Goal: Information Seeking & Learning: Learn about a topic

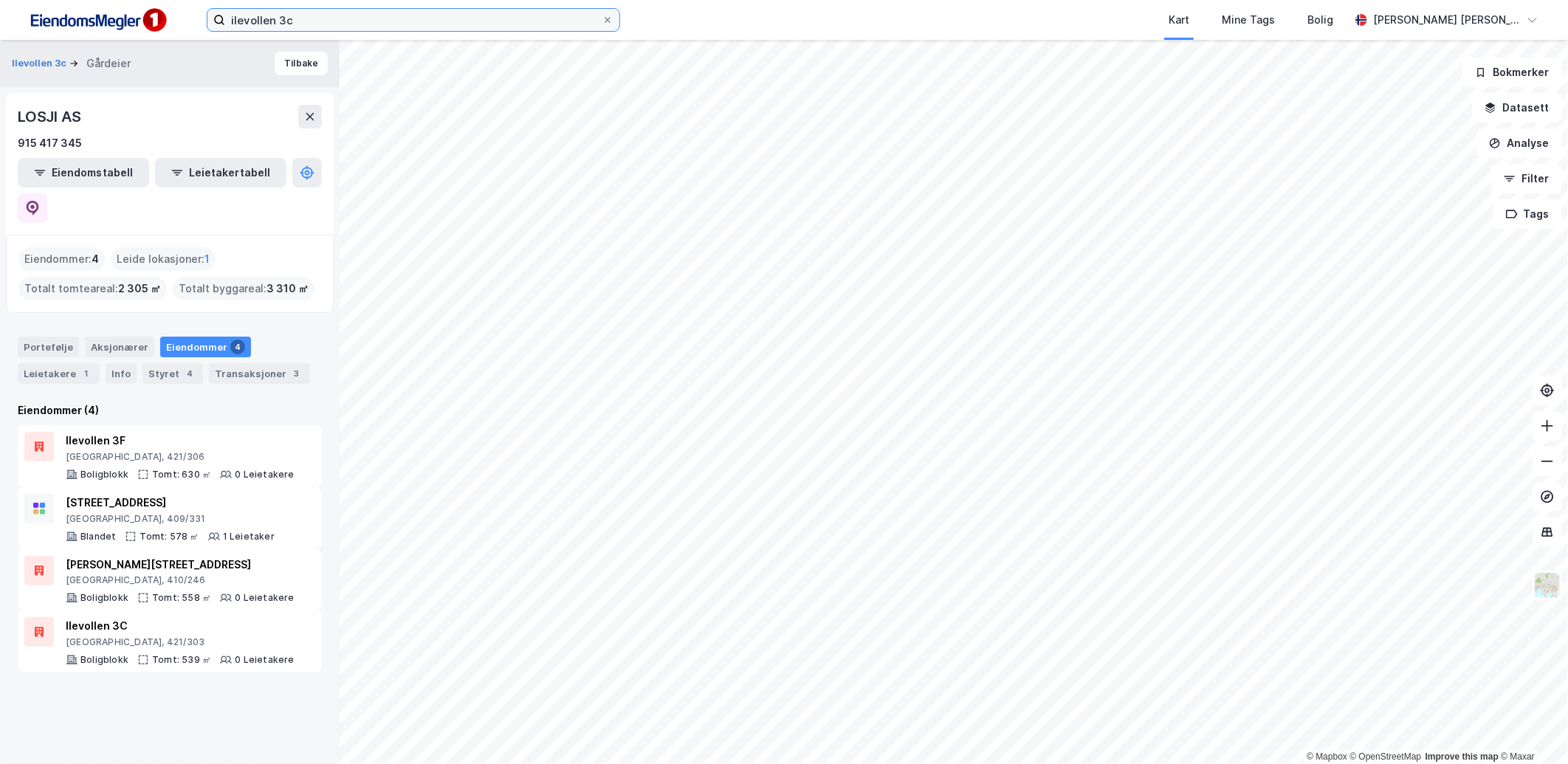
click at [367, 26] on input "ilevollen 3c" at bounding box center [412, 20] width 376 height 22
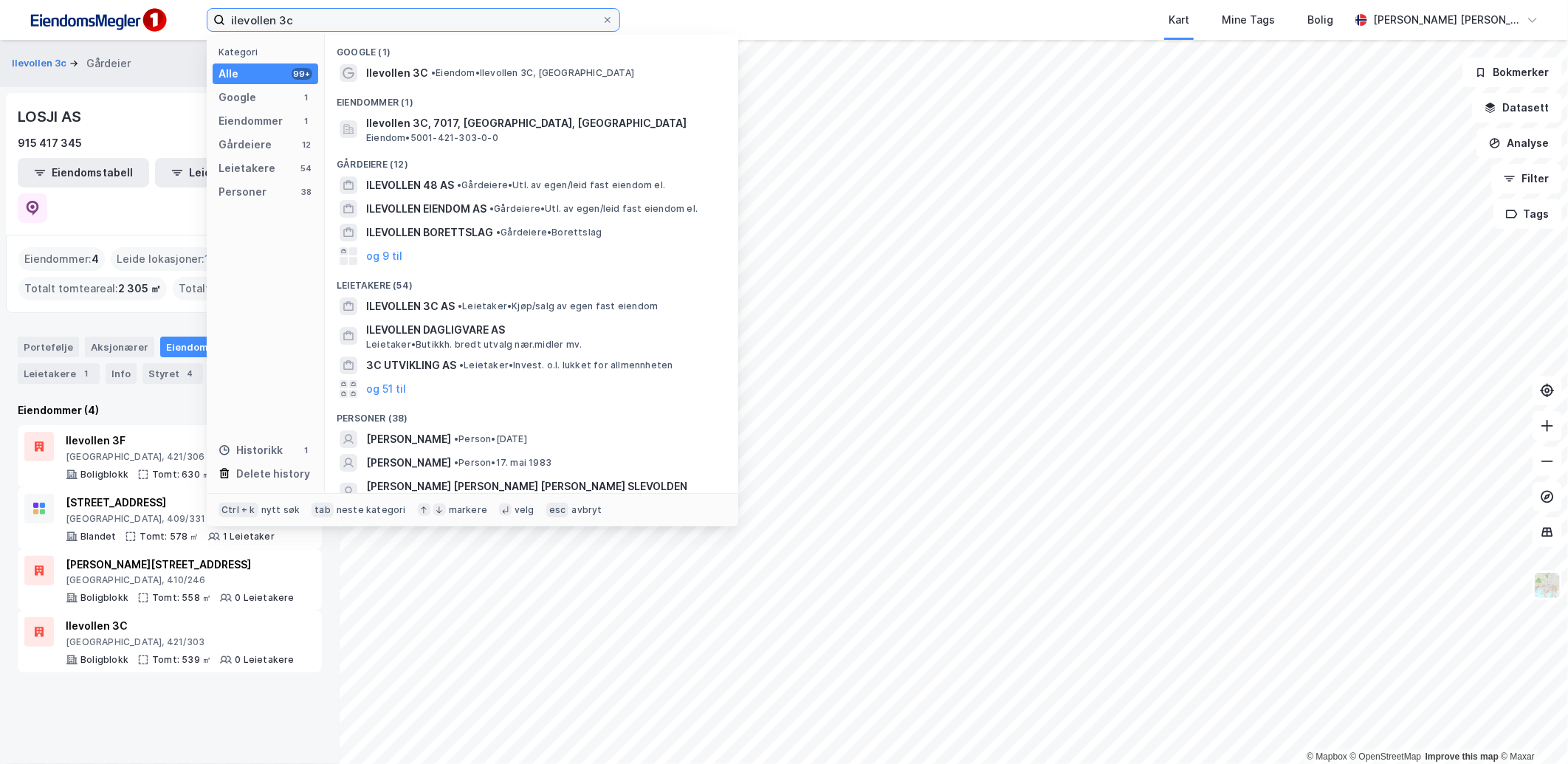
click at [367, 26] on input "ilevollen 3c" at bounding box center [412, 20] width 376 height 22
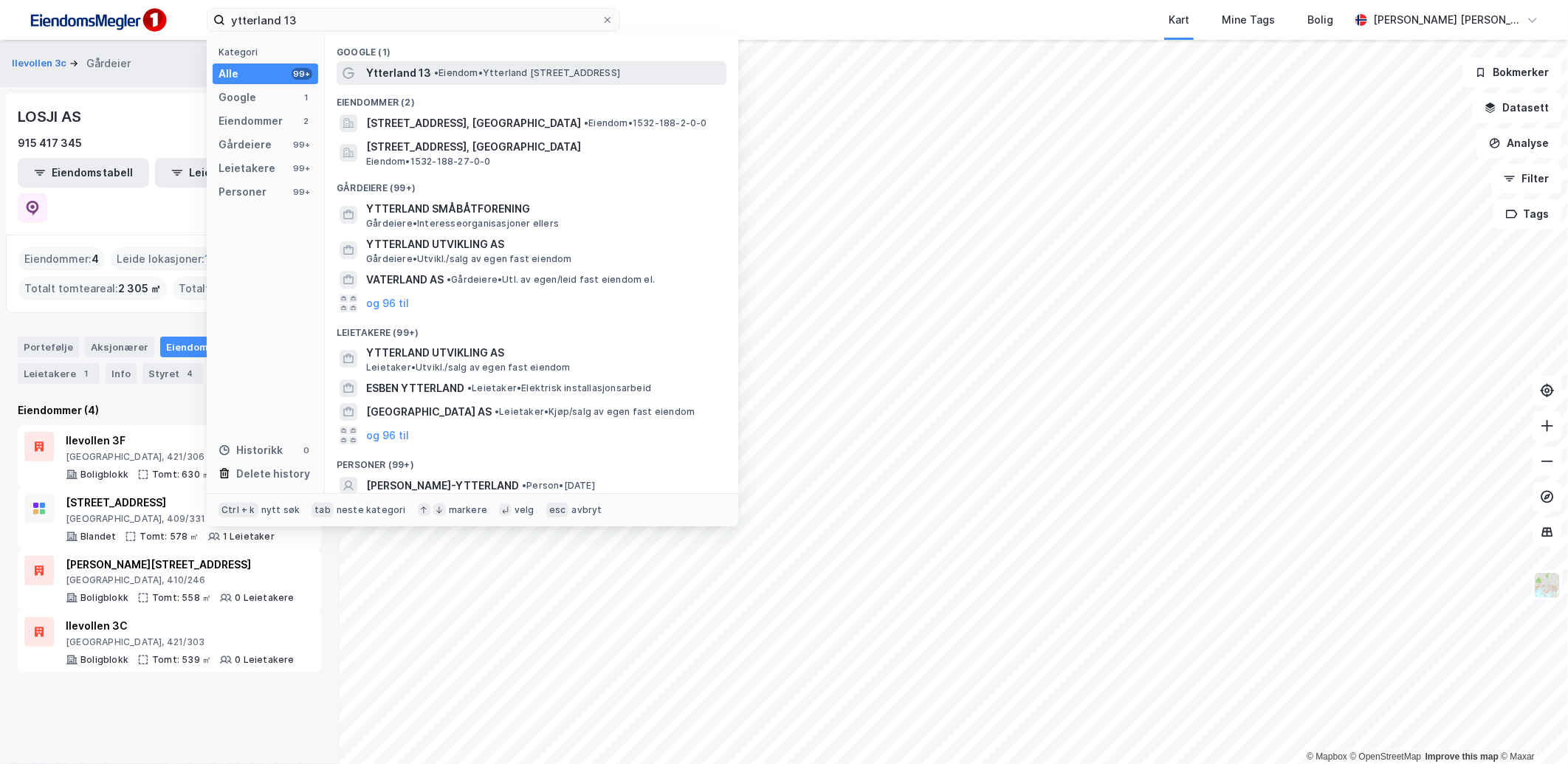
click at [466, 71] on span "• Eiendom • [STREET_ADDRESS]" at bounding box center [527, 73] width 186 height 12
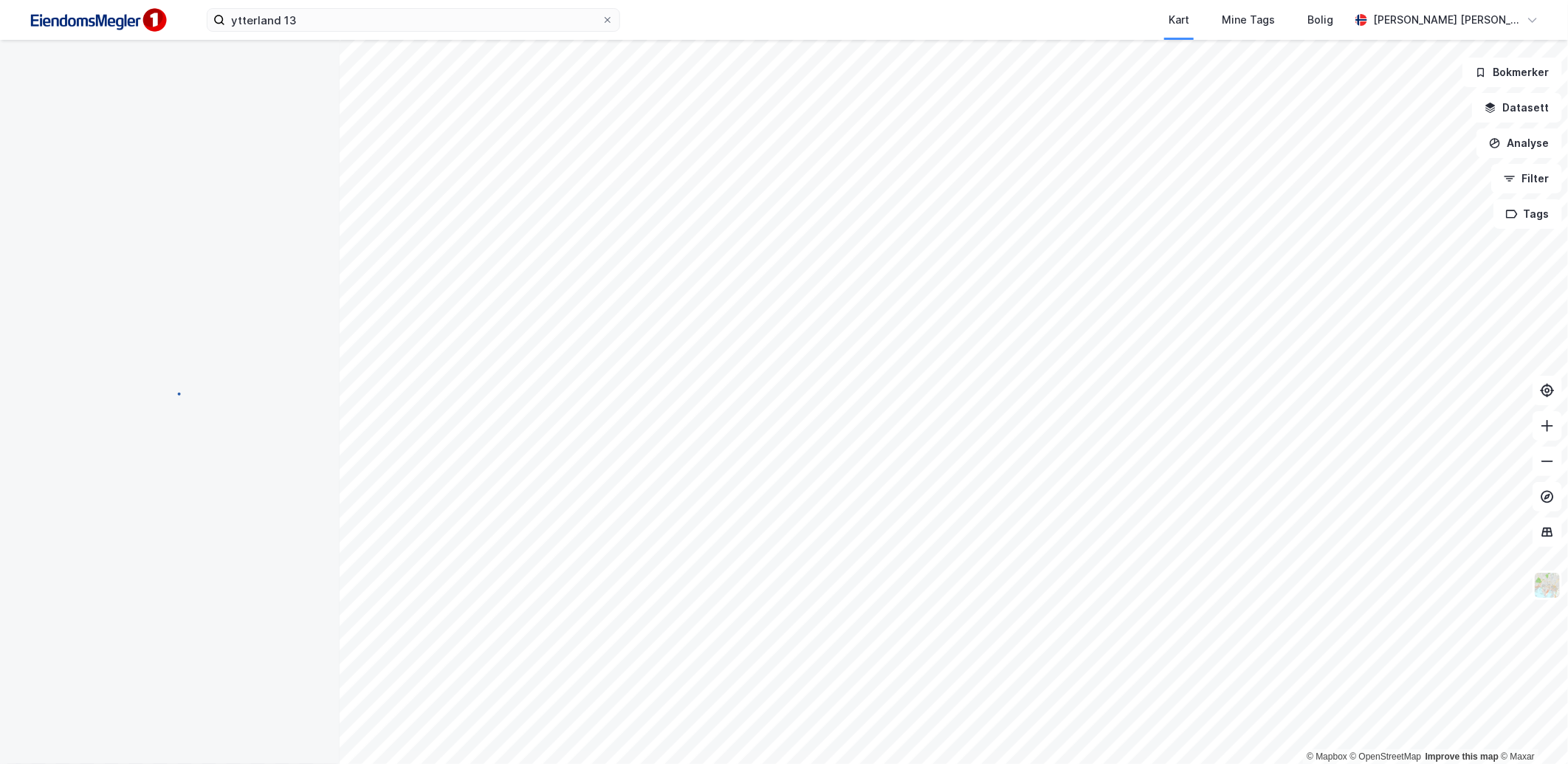
scroll to position [1, 0]
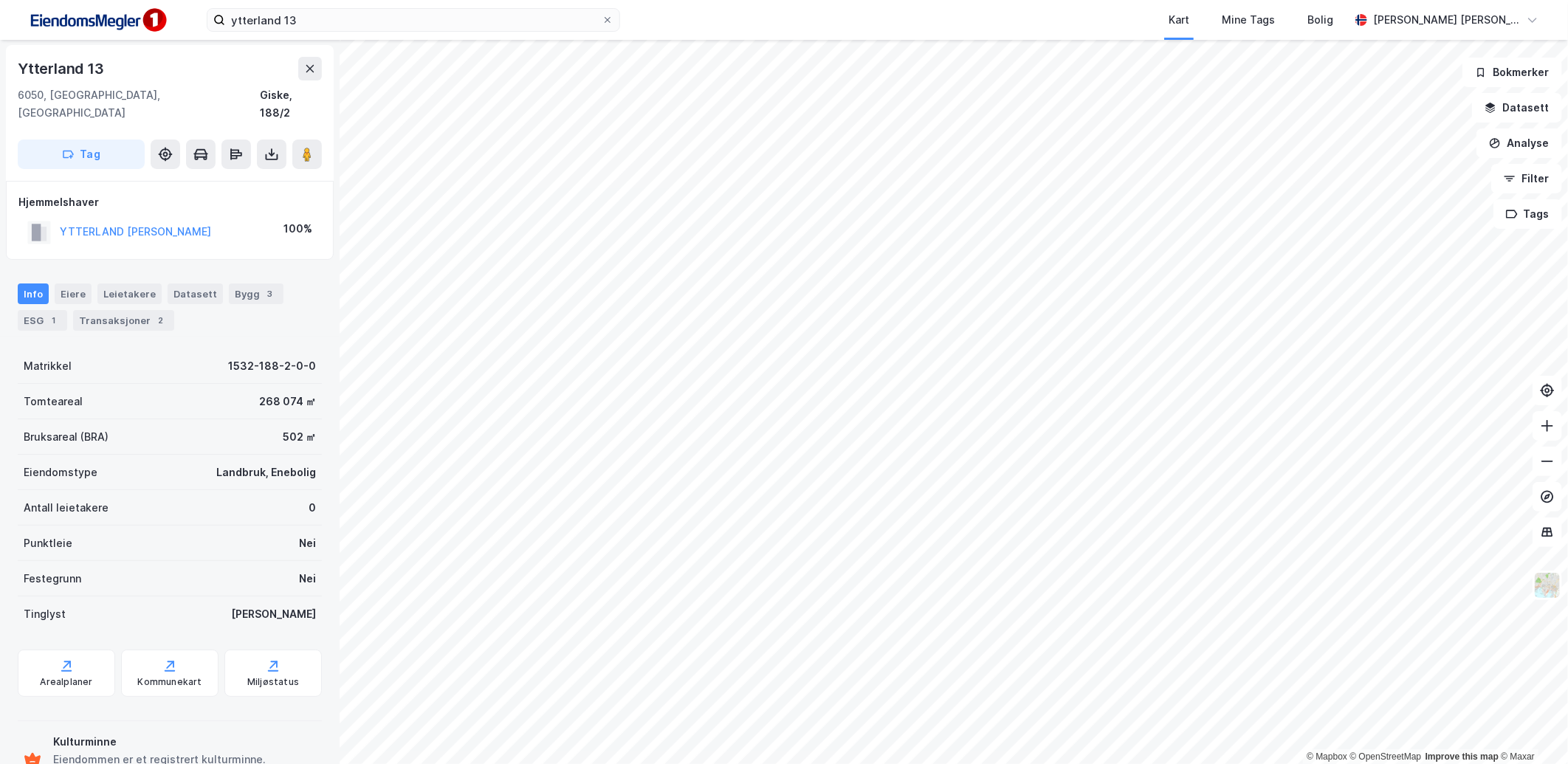
scroll to position [1, 0]
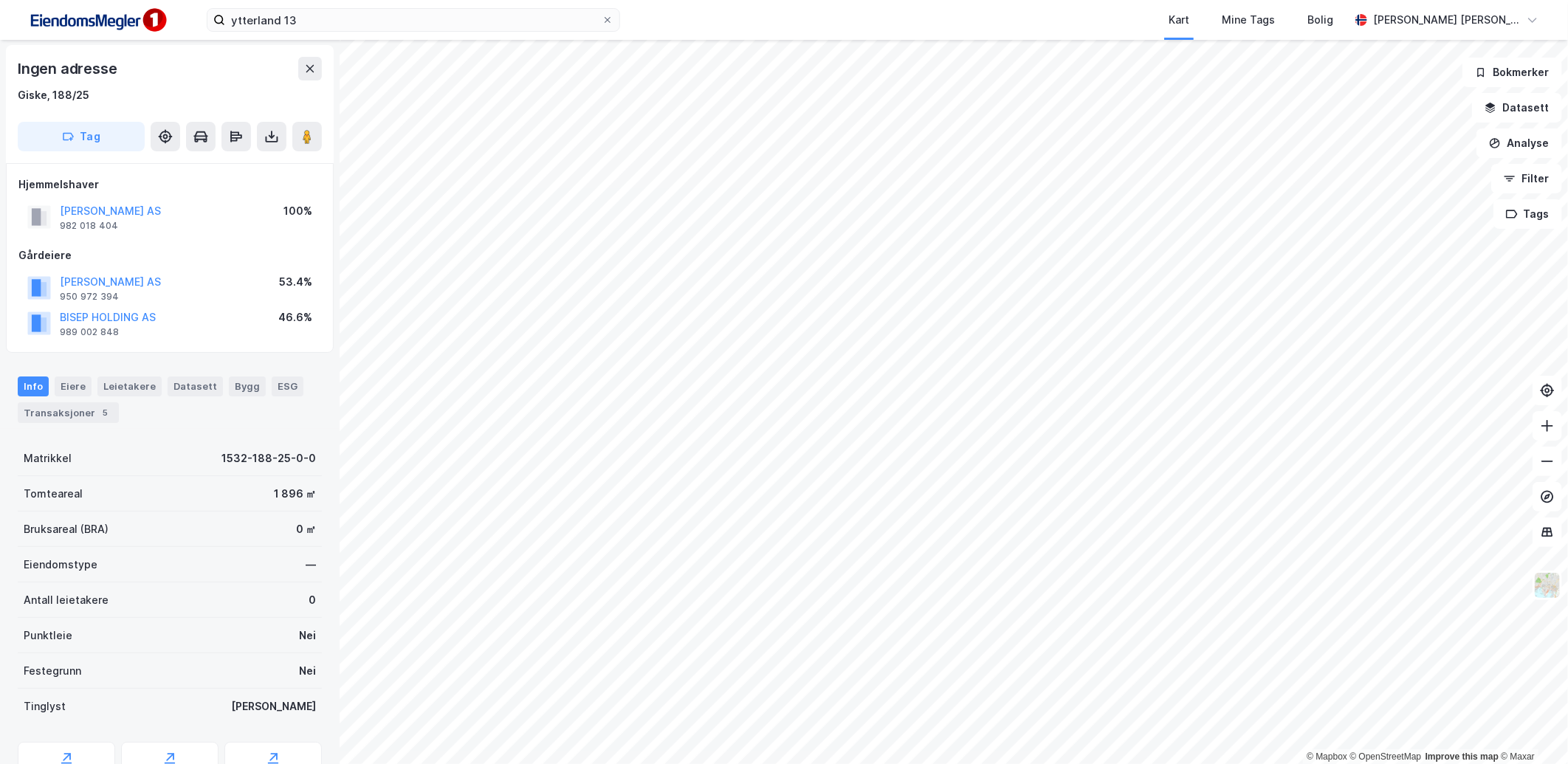
scroll to position [1, 0]
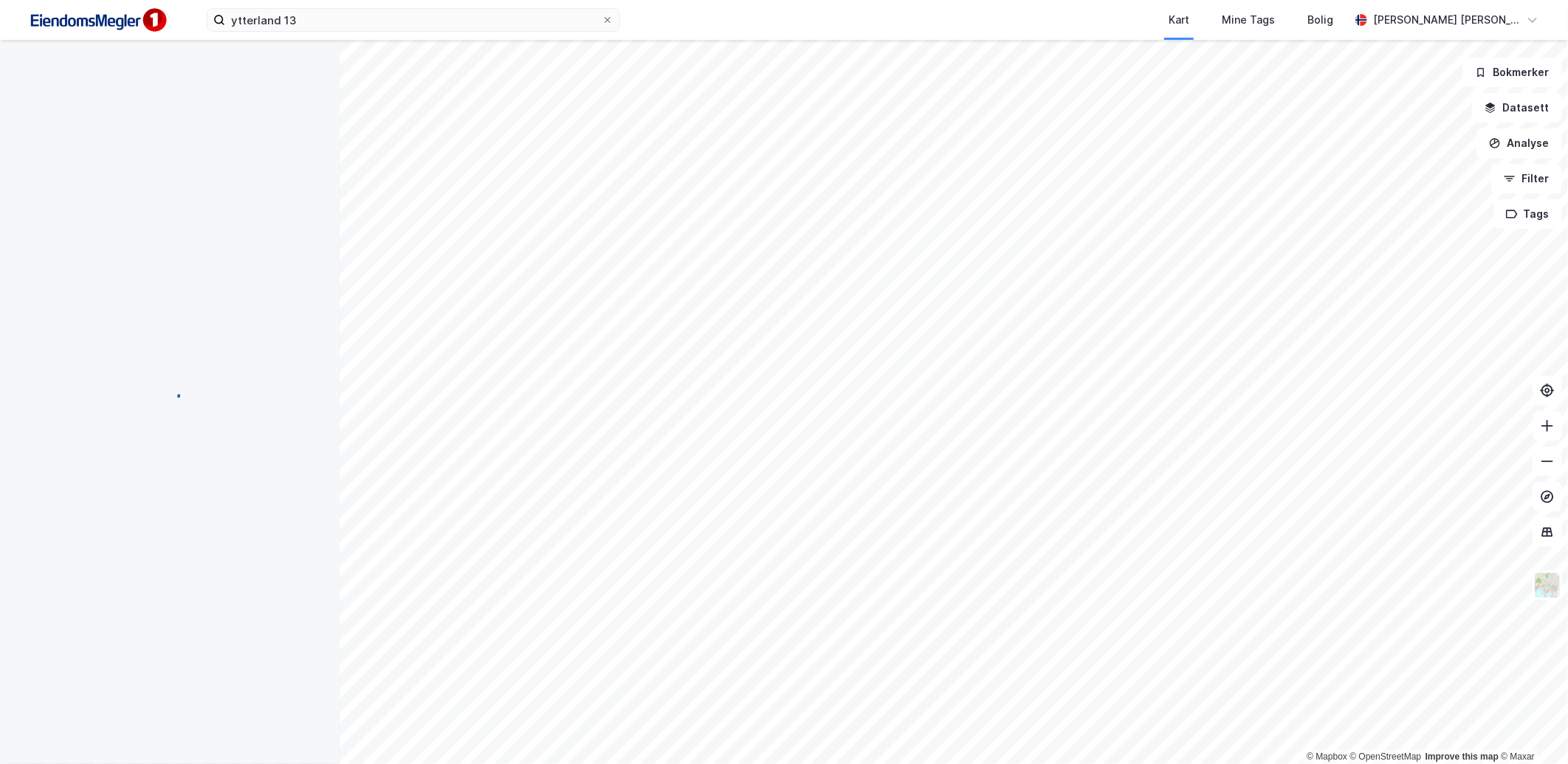
scroll to position [1, 0]
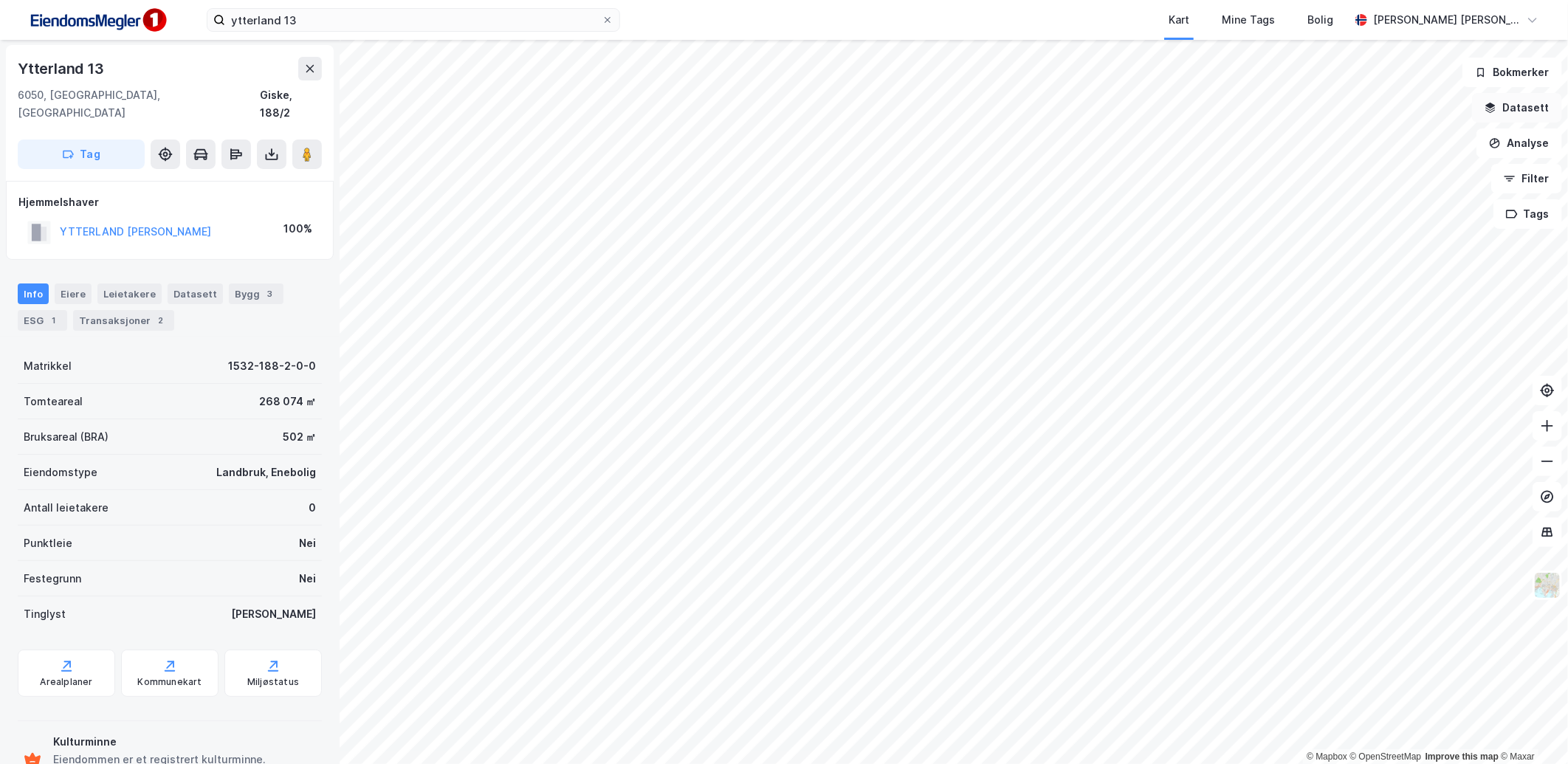
click at [1507, 107] on button "Datasett" at bounding box center [1517, 108] width 90 height 30
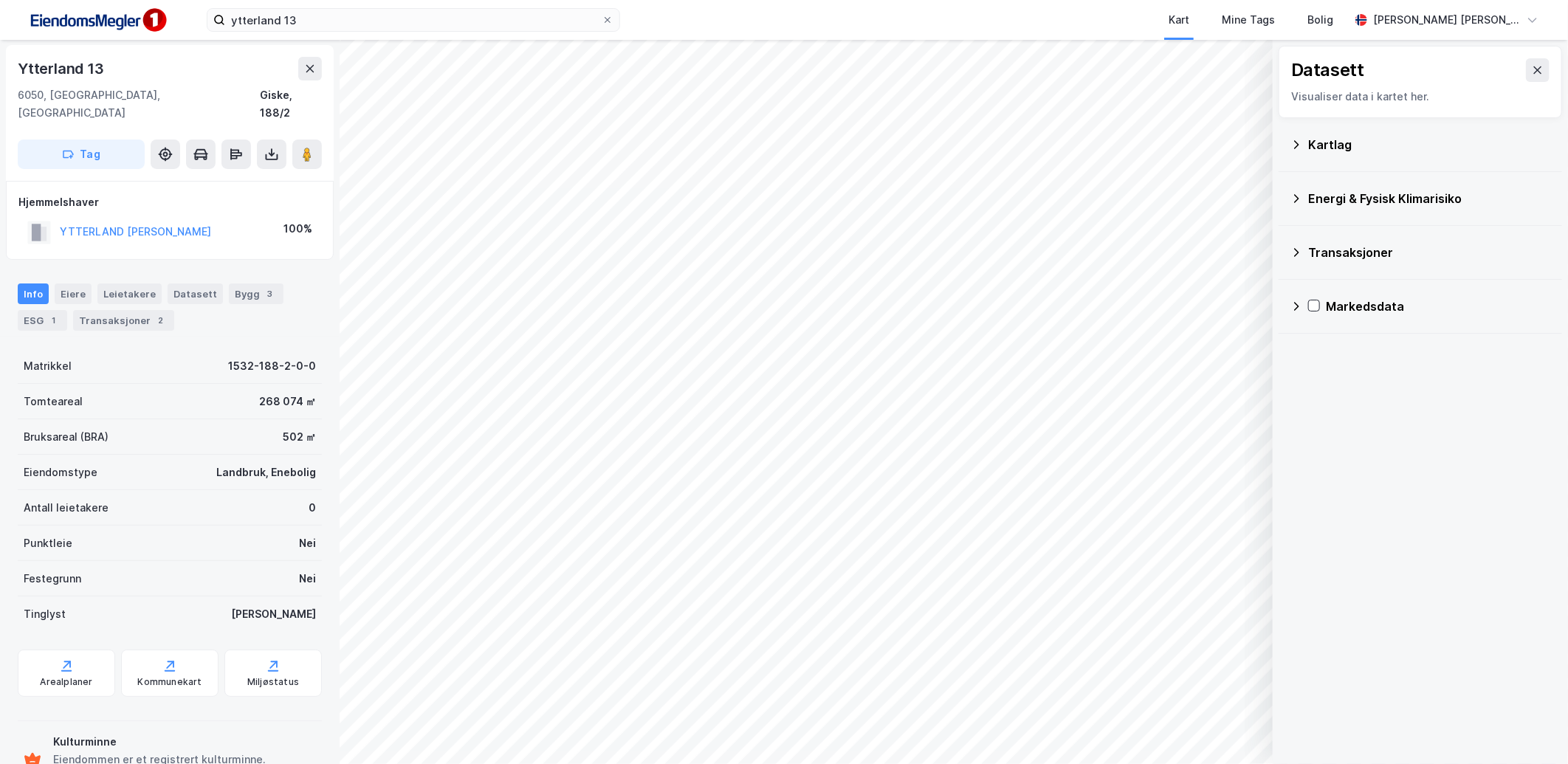
click at [1286, 141] on div "Kartlag" at bounding box center [1420, 145] width 284 height 54
click at [1290, 143] on icon at bounding box center [1296, 145] width 12 height 12
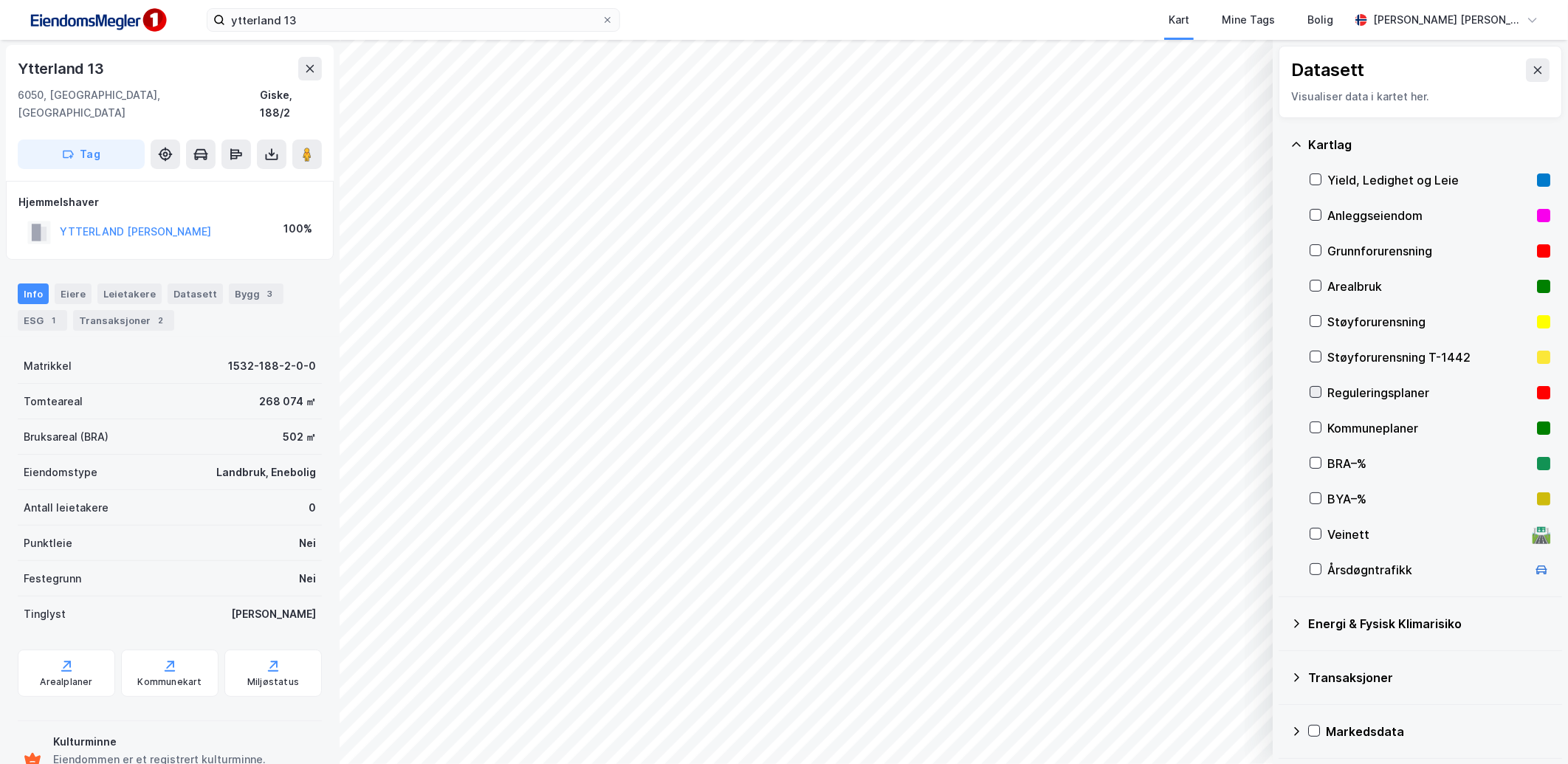
click at [1315, 393] on icon at bounding box center [1315, 392] width 11 height 11
click at [1532, 69] on icon at bounding box center [1537, 70] width 12 height 12
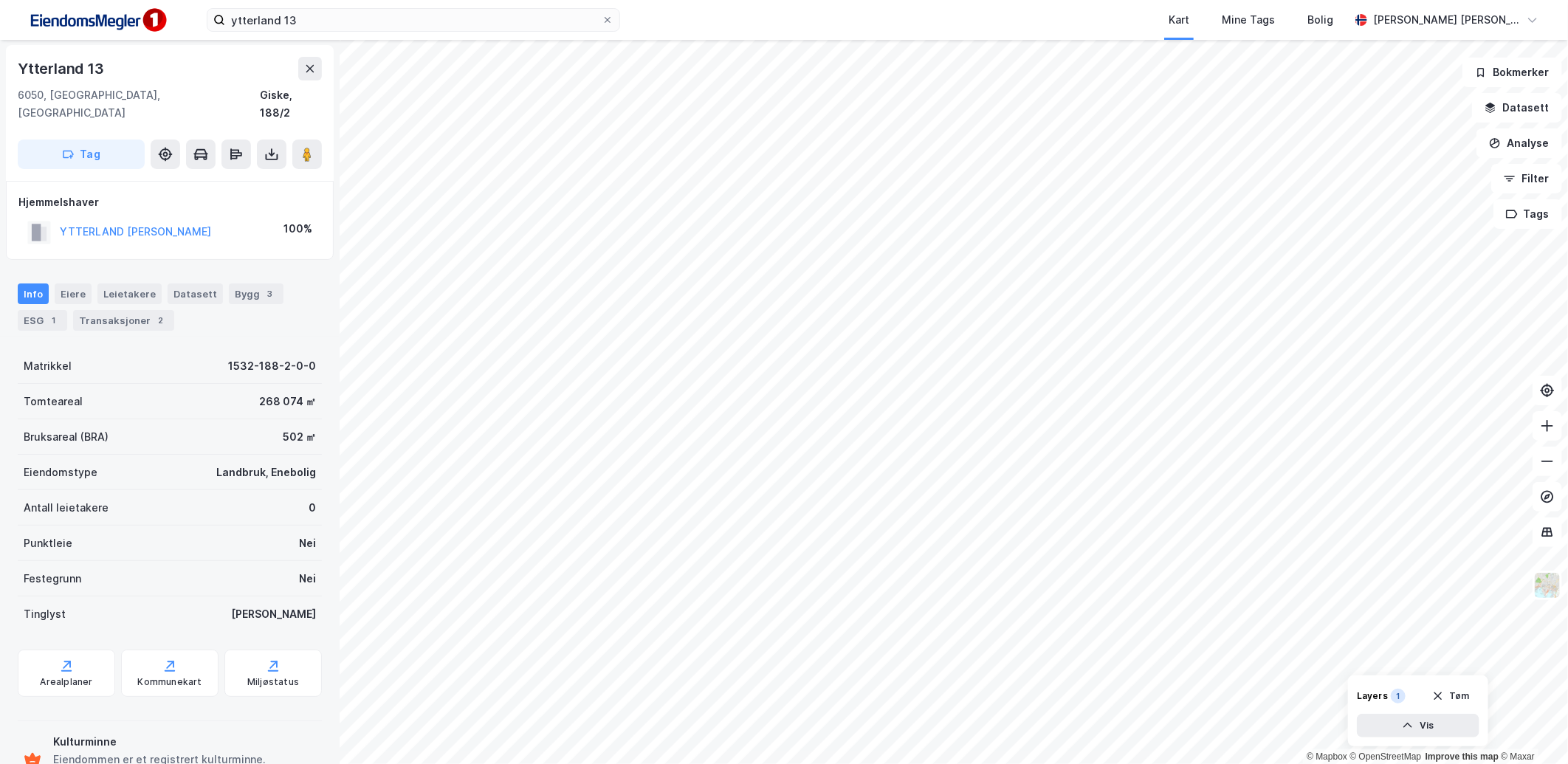
click at [237, 47] on div "Ytterland [STREET_ADDRESS]" at bounding box center [169, 112] width 327 height 136
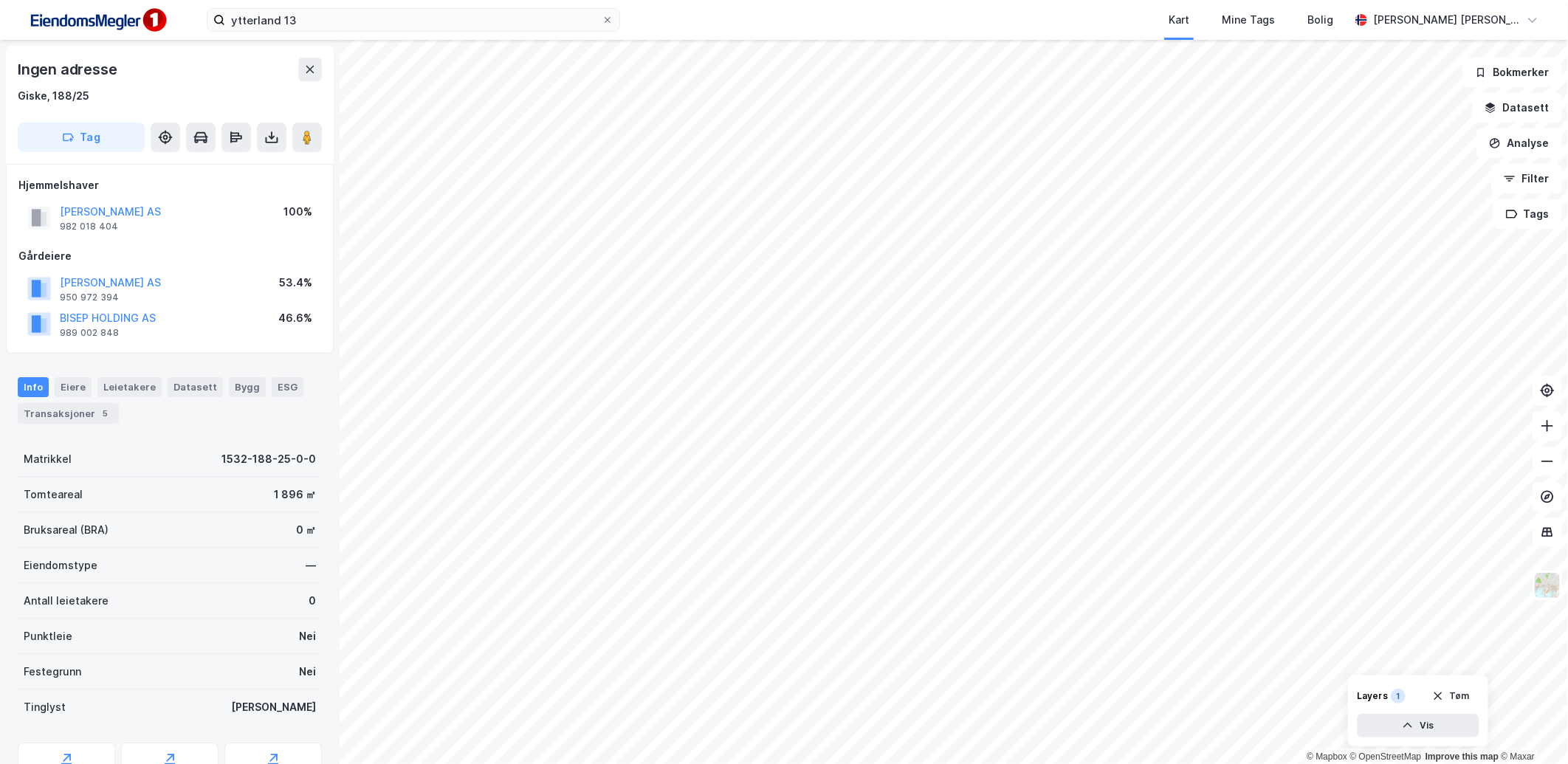
scroll to position [1, 0]
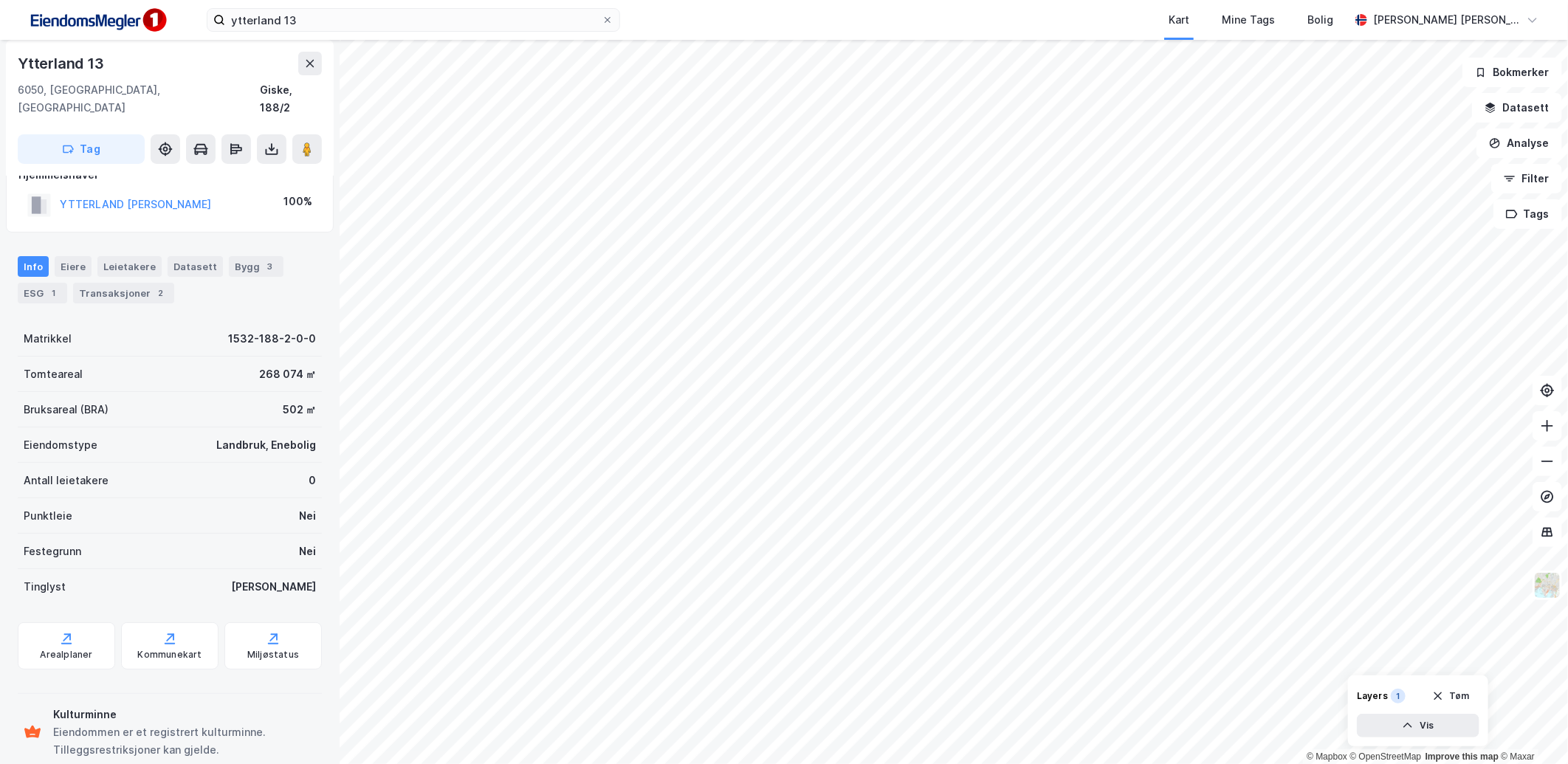
scroll to position [41, 0]
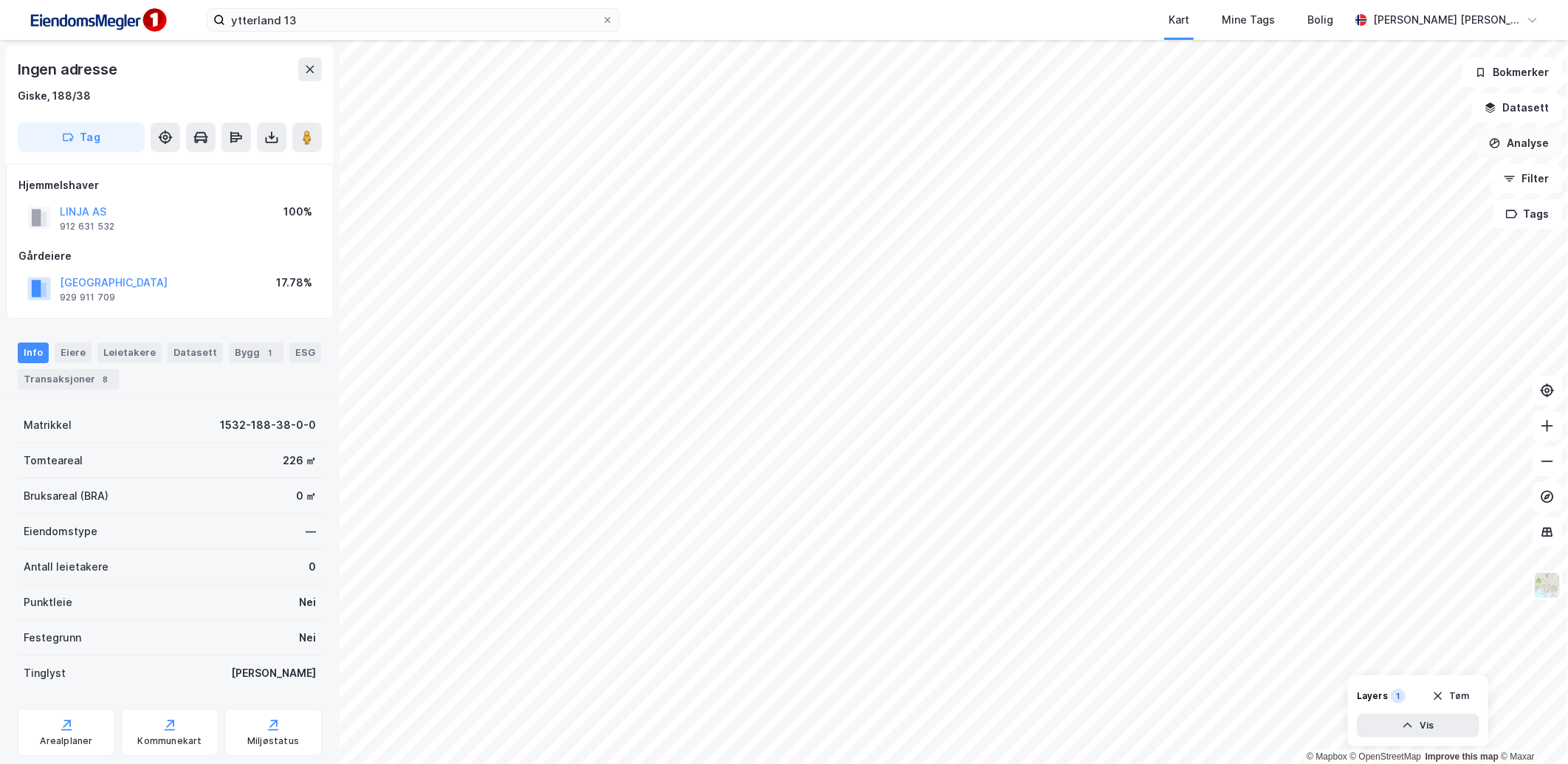
scroll to position [39, 0]
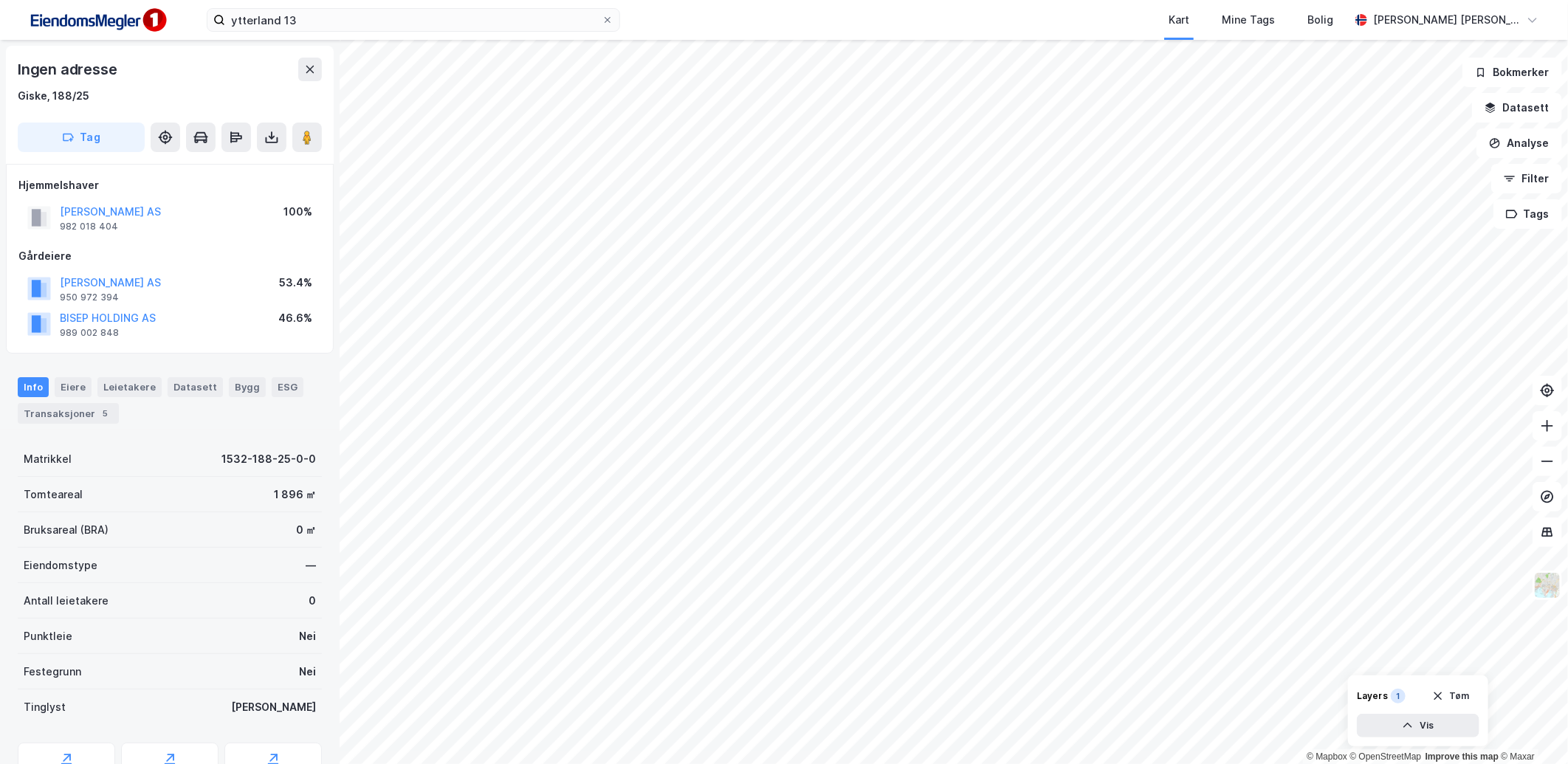
scroll to position [2, 0]
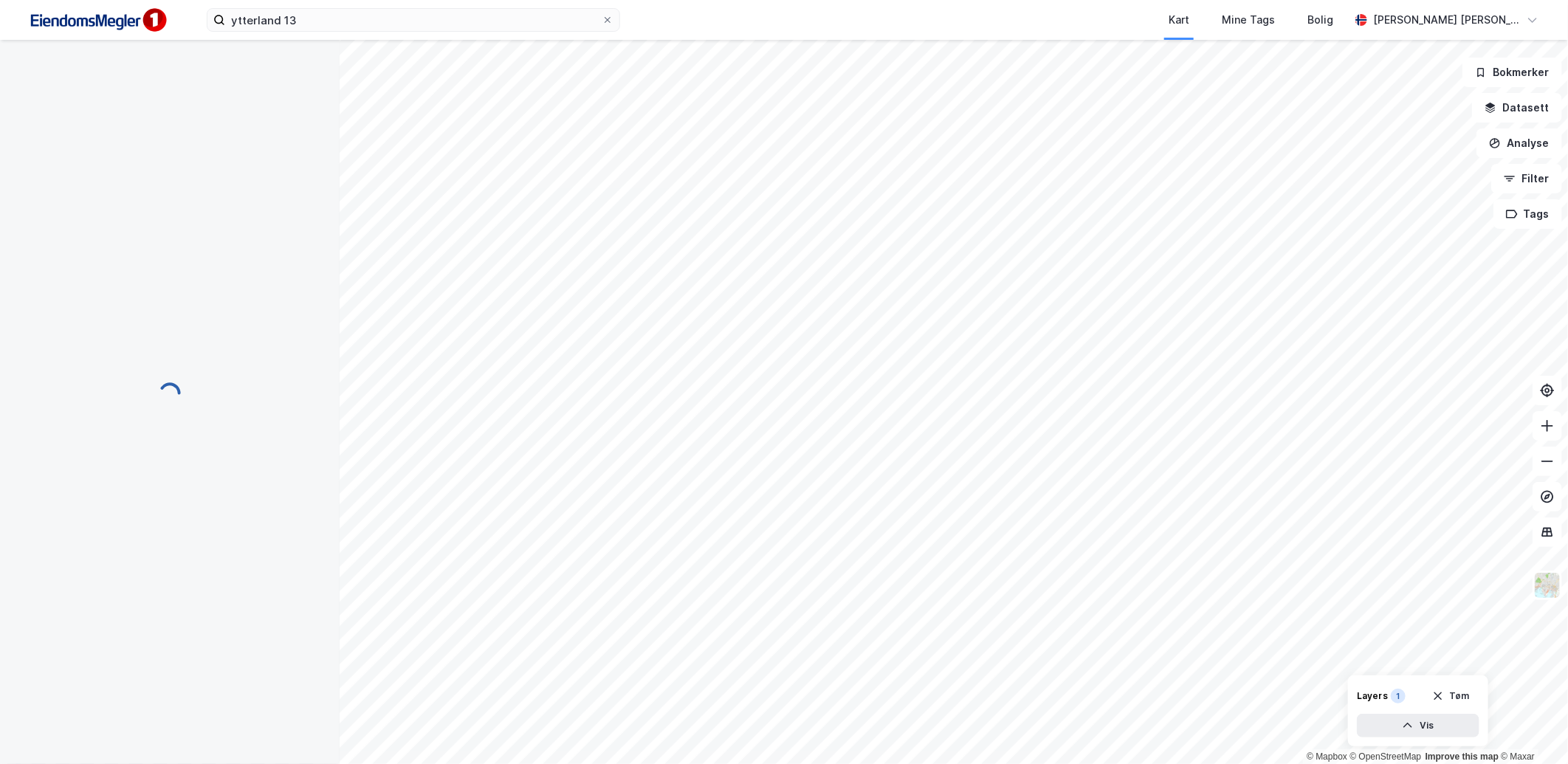
scroll to position [2, 0]
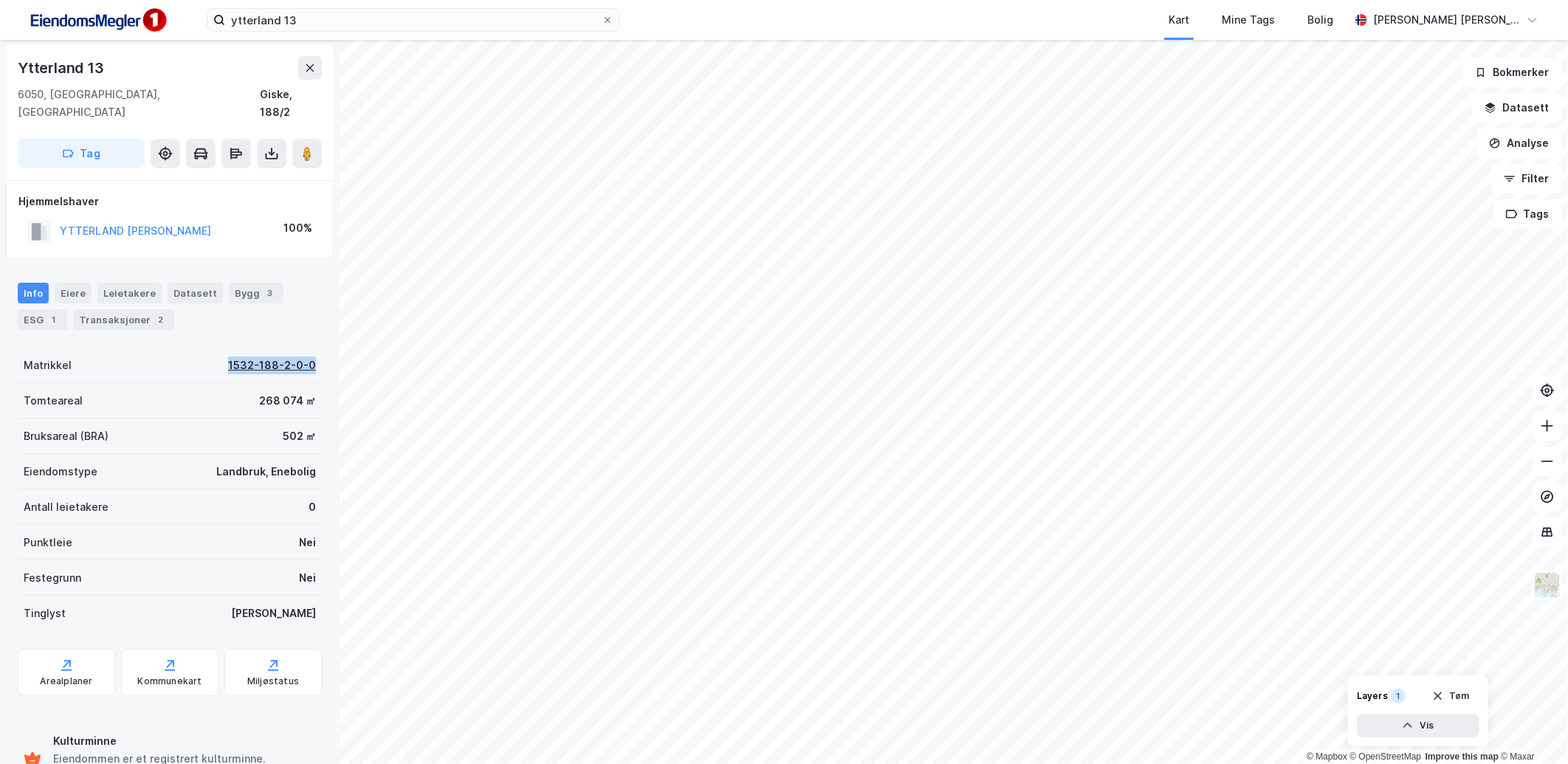
drag, startPoint x: 218, startPoint y: 350, endPoint x: 300, endPoint y: 355, distance: 82.2
click at [300, 355] on div "Matrikkel 1532-188-2-0-0" at bounding box center [169, 365] width 304 height 36
copy div "1532-188-2-0-0"
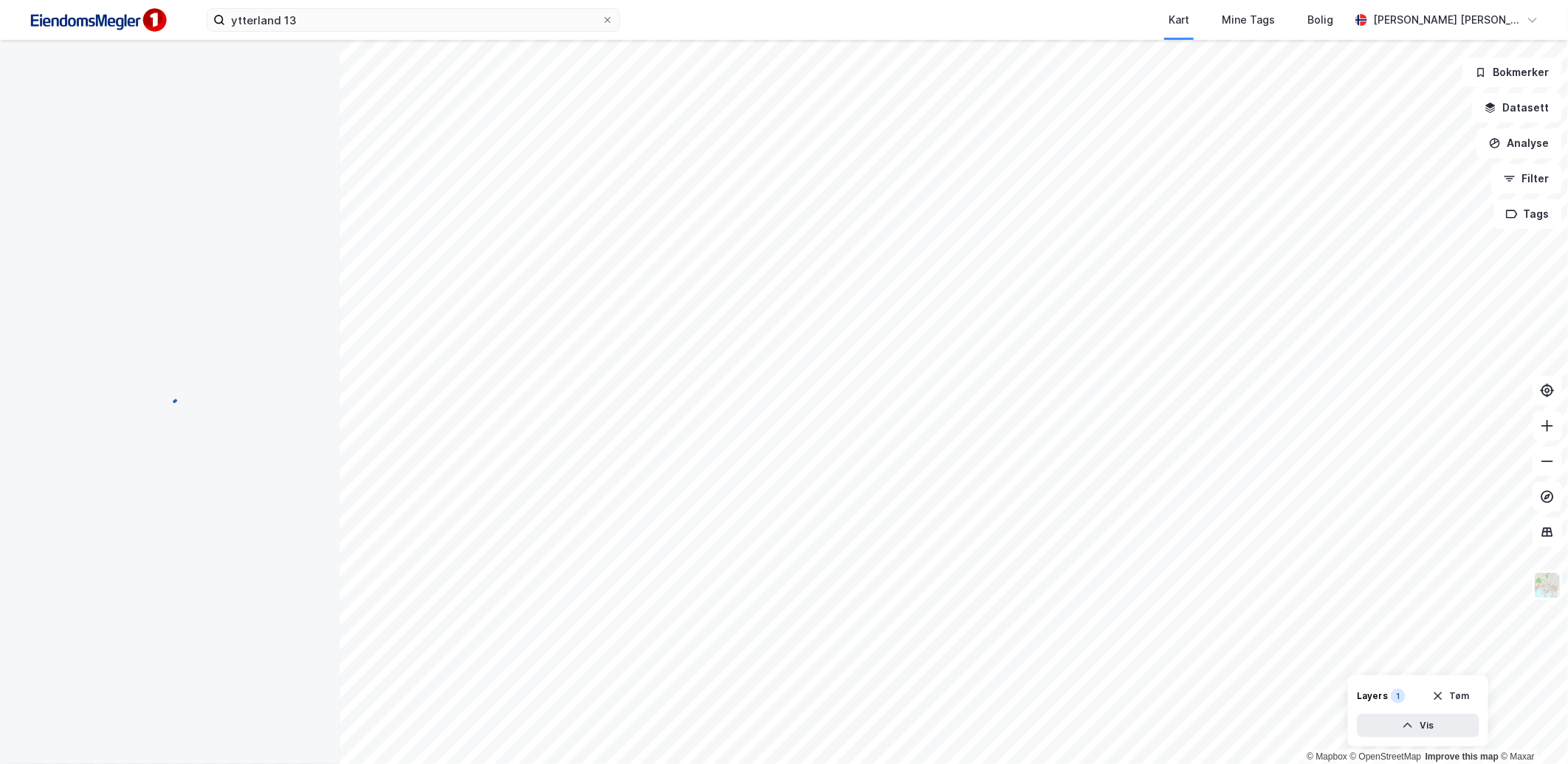
scroll to position [2, 0]
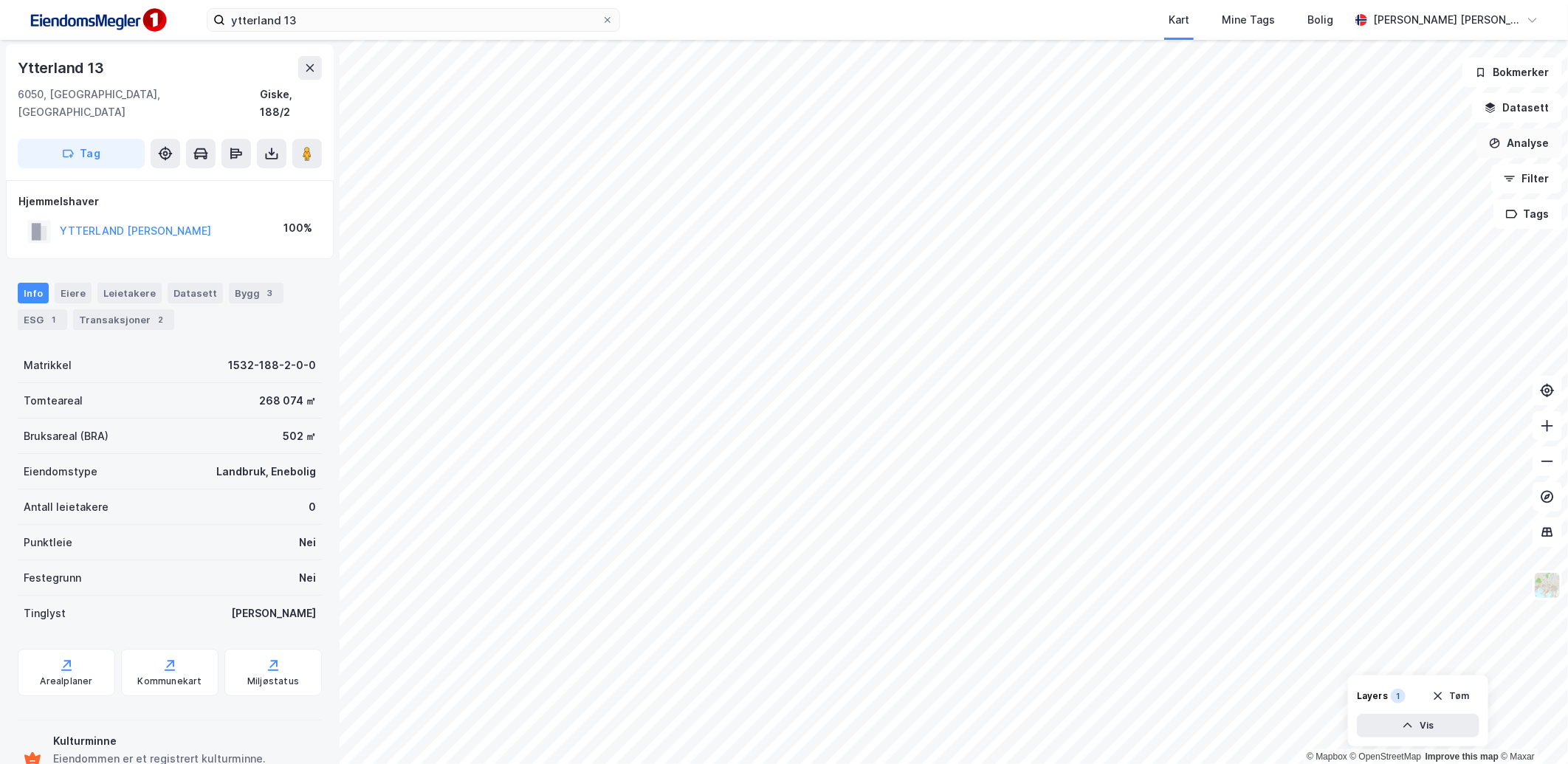
click at [1511, 143] on button "Analyse" at bounding box center [1519, 143] width 86 height 30
click at [1385, 172] on div "Tegn område" at bounding box center [1390, 174] width 128 height 12
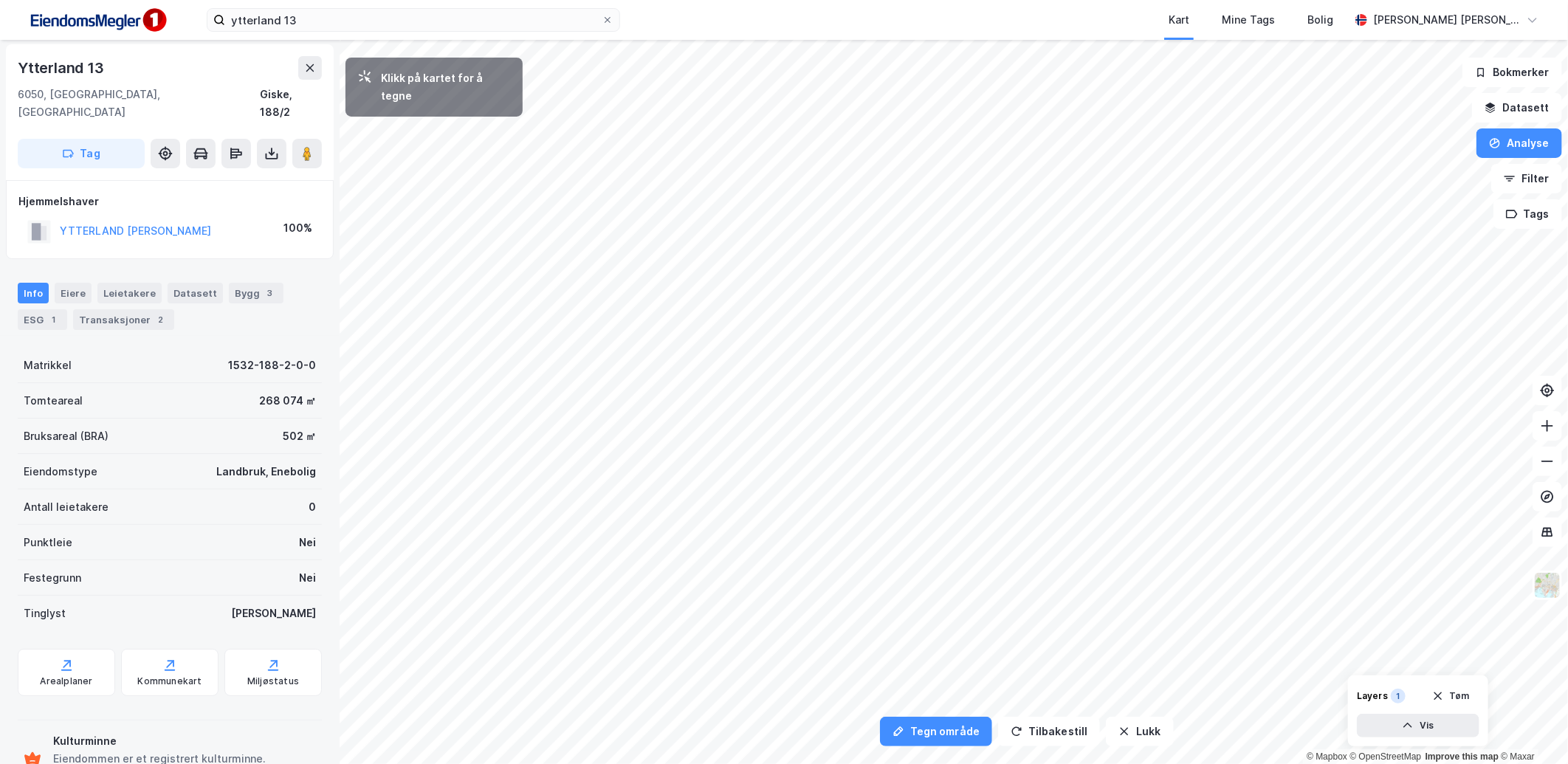
scroll to position [0, 0]
click at [1318, 514] on div "3,5m" at bounding box center [1323, 511] width 43 height 34
click at [1304, 496] on div "6,9m" at bounding box center [1310, 506] width 39 height 43
click at [1098, 533] on div "4,9m" at bounding box center [1104, 528] width 43 height 38
click at [939, 642] on div "5m" at bounding box center [946, 639] width 37 height 32
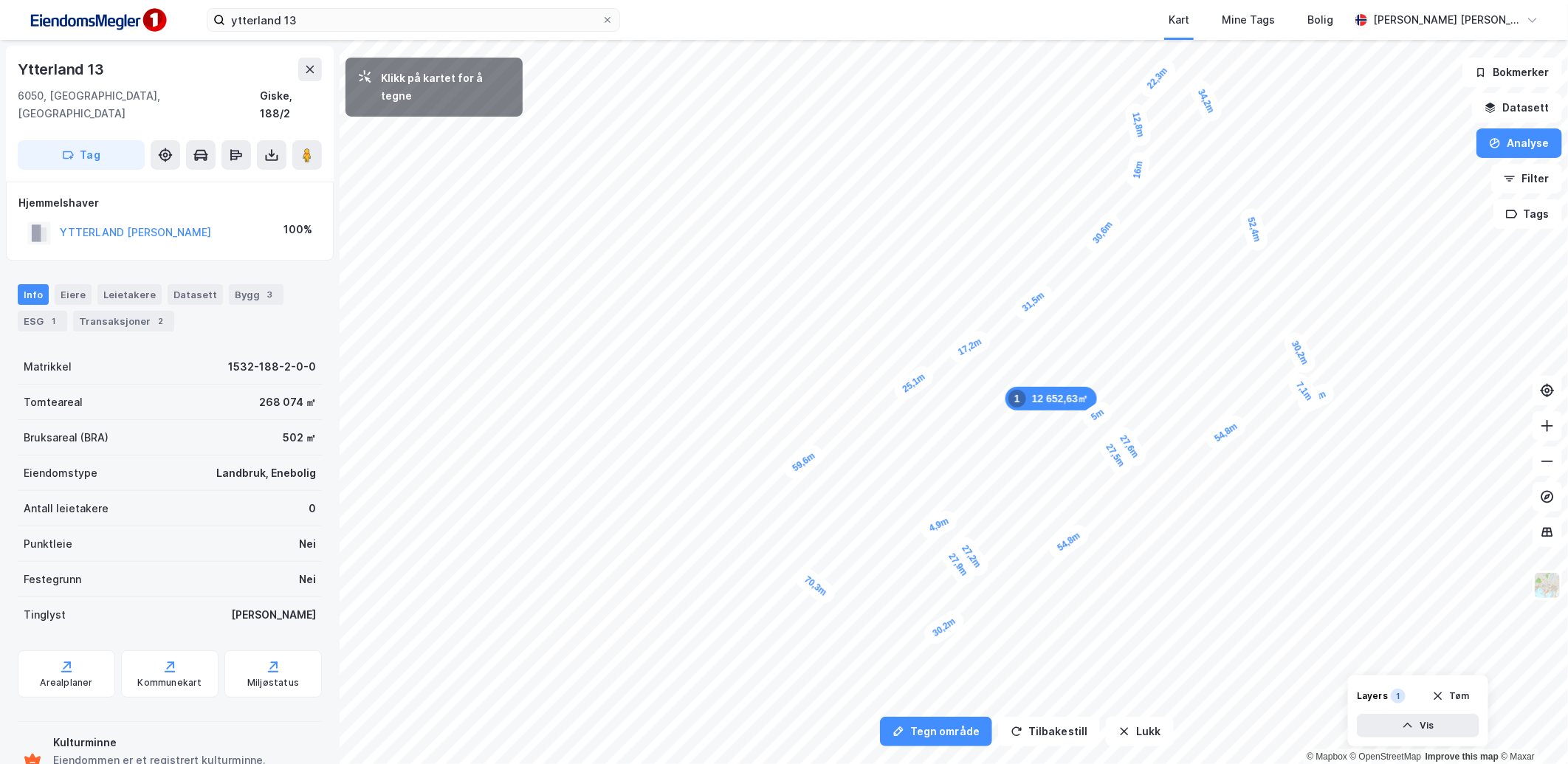
click at [1134, 104] on div "12,8m" at bounding box center [1138, 125] width 30 height 46
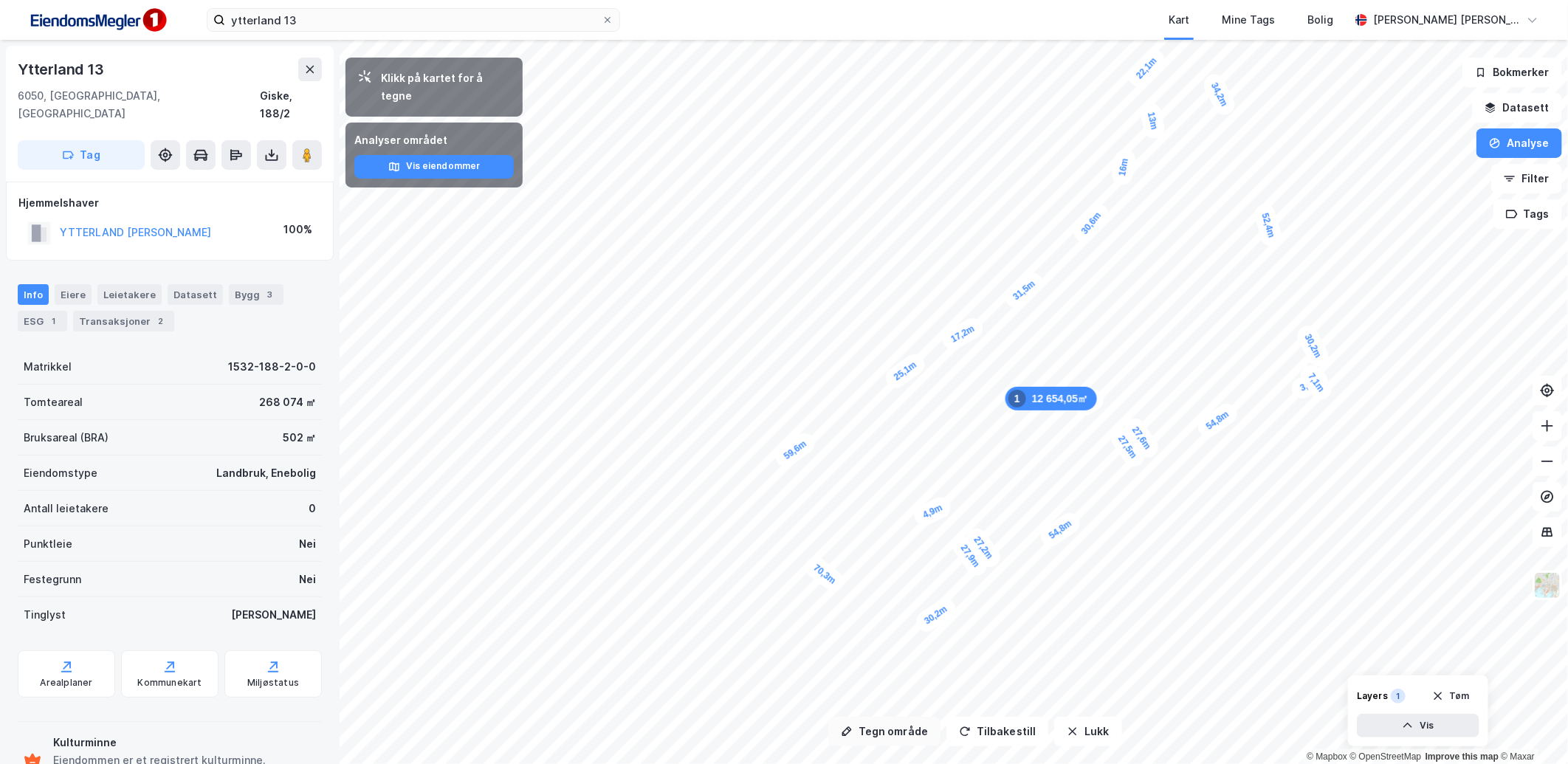
click at [886, 740] on button "Tegn område" at bounding box center [884, 732] width 112 height 30
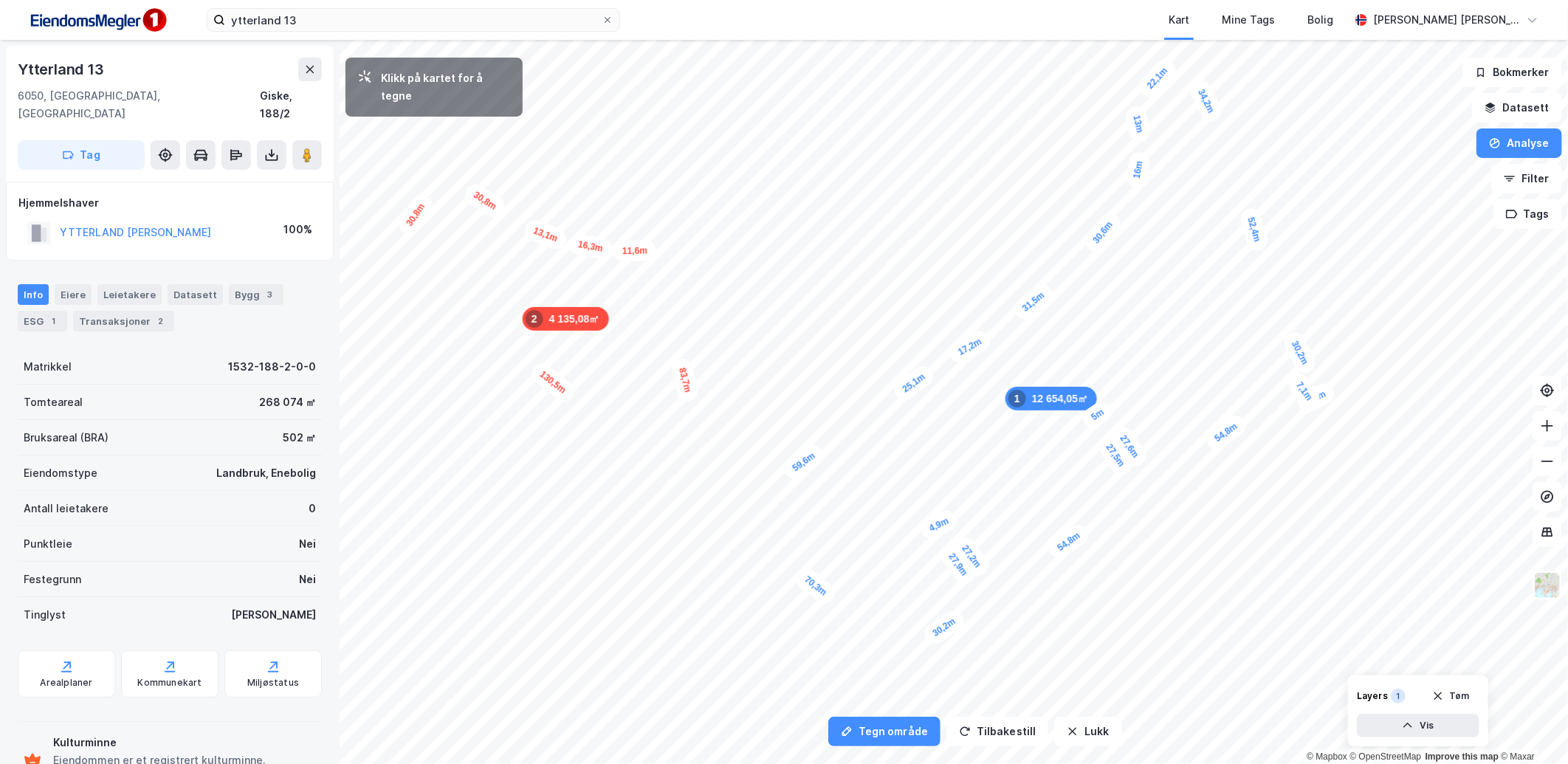
click at [654, 251] on div "11,6m" at bounding box center [635, 251] width 44 height 21
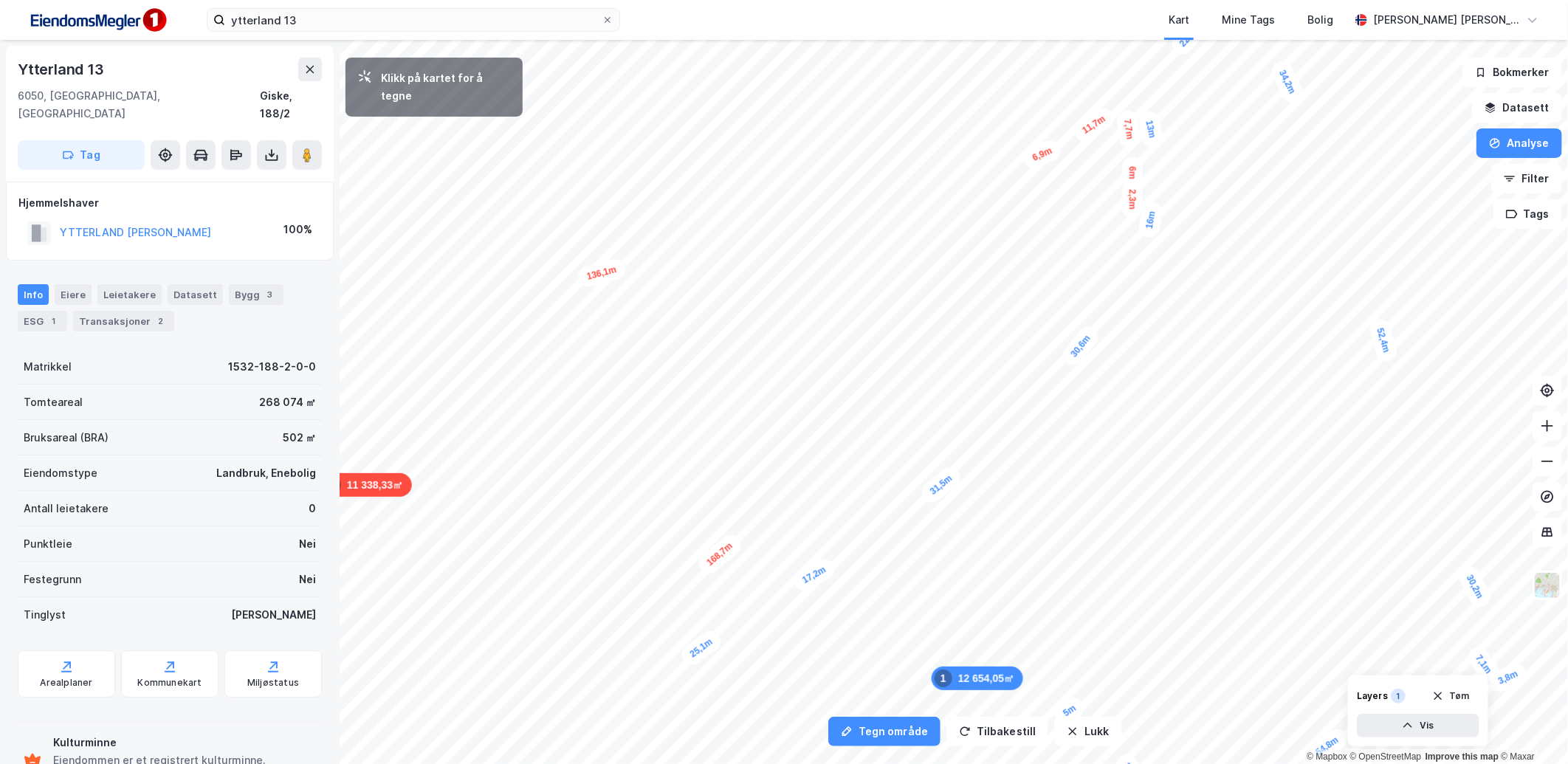
click at [1132, 208] on div "2,3m" at bounding box center [1132, 199] width 21 height 38
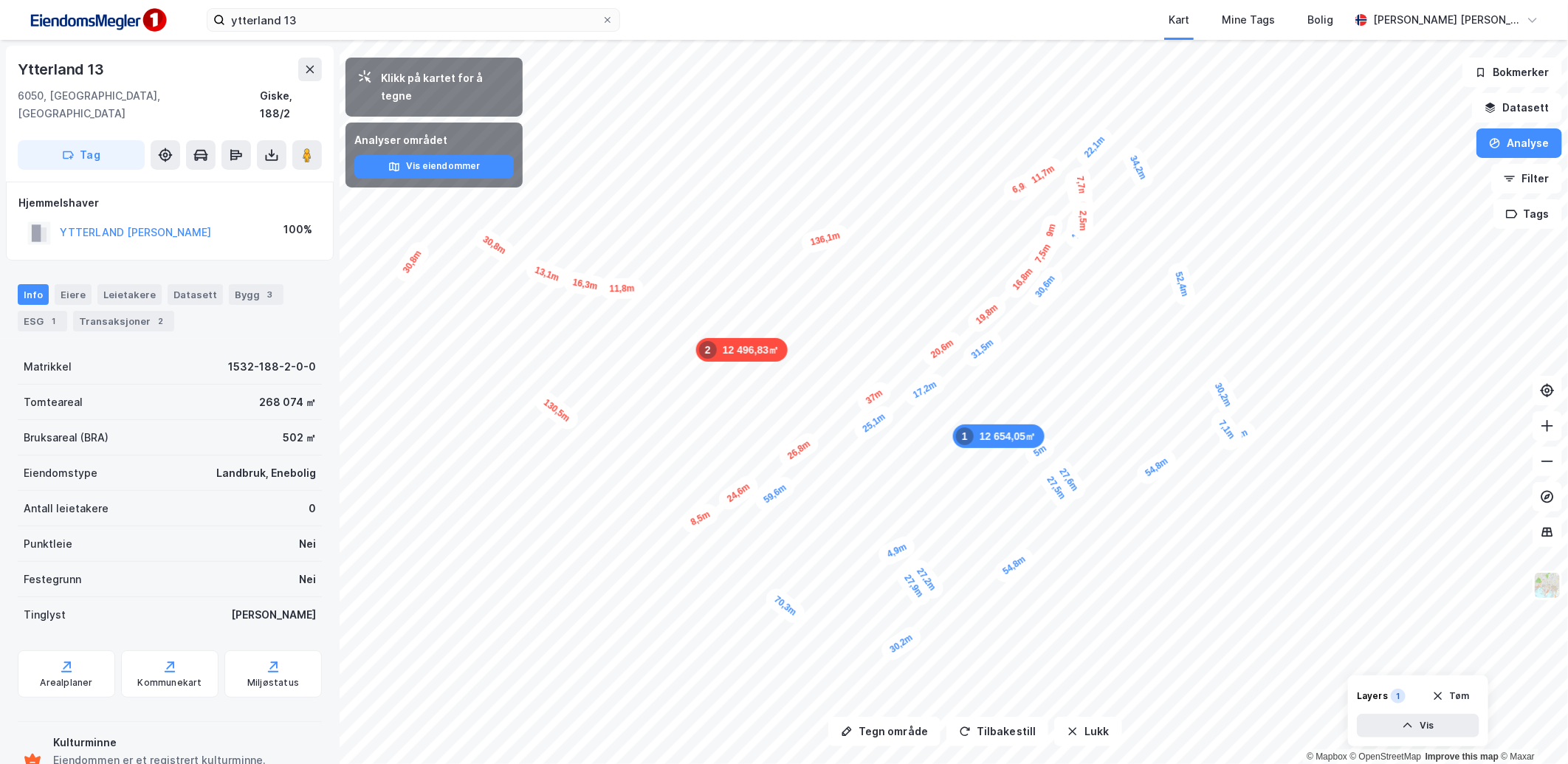
drag, startPoint x: 1200, startPoint y: 402, endPoint x: 1230, endPoint y: 442, distance: 50.0
click at [1230, 442] on div "7,1m" at bounding box center [1227, 430] width 39 height 43
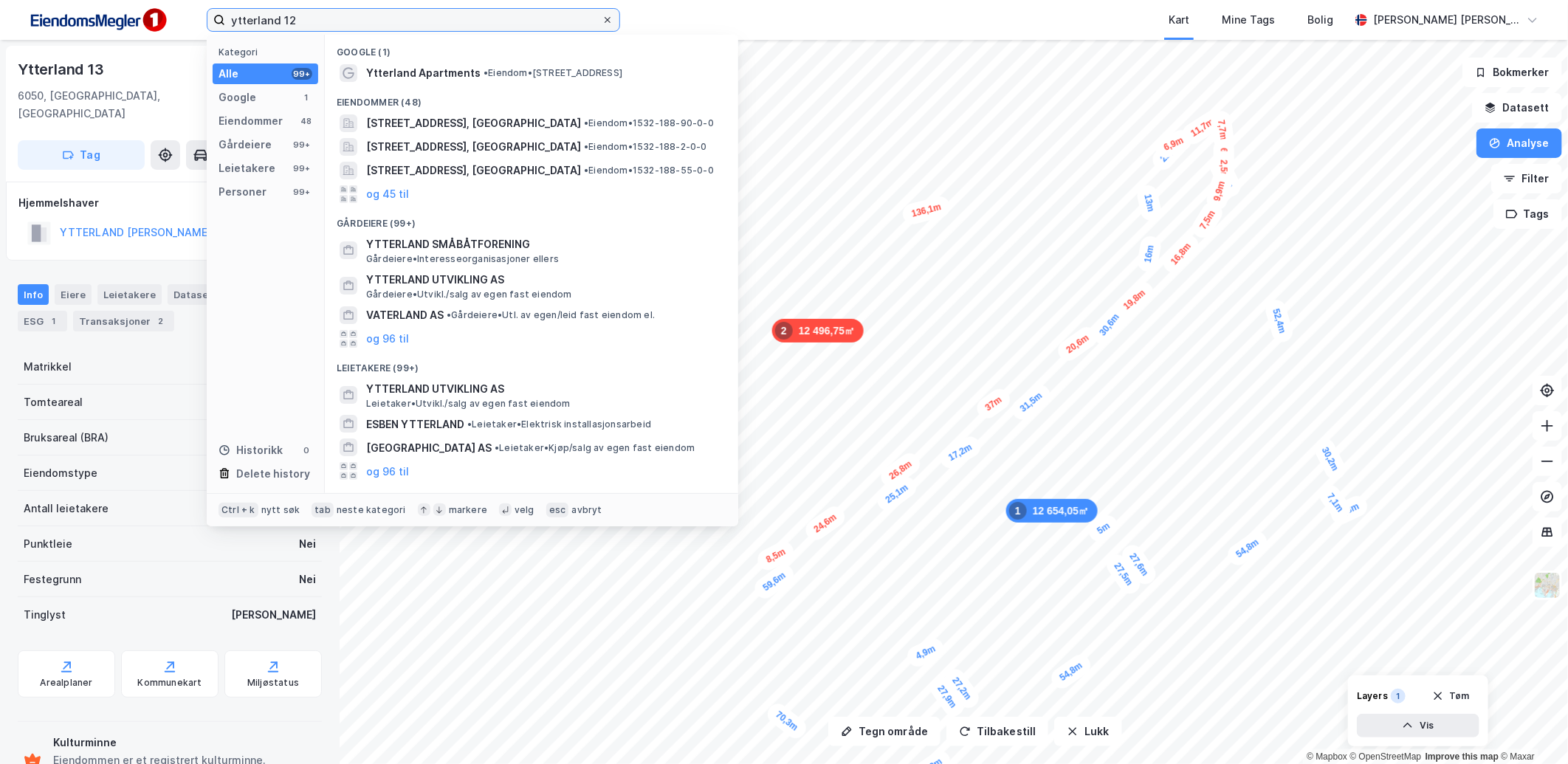
type input "ytterland 12"
click at [607, 17] on icon at bounding box center [608, 20] width 9 height 9
click at [602, 17] on input "ytterland 12" at bounding box center [412, 20] width 376 height 22
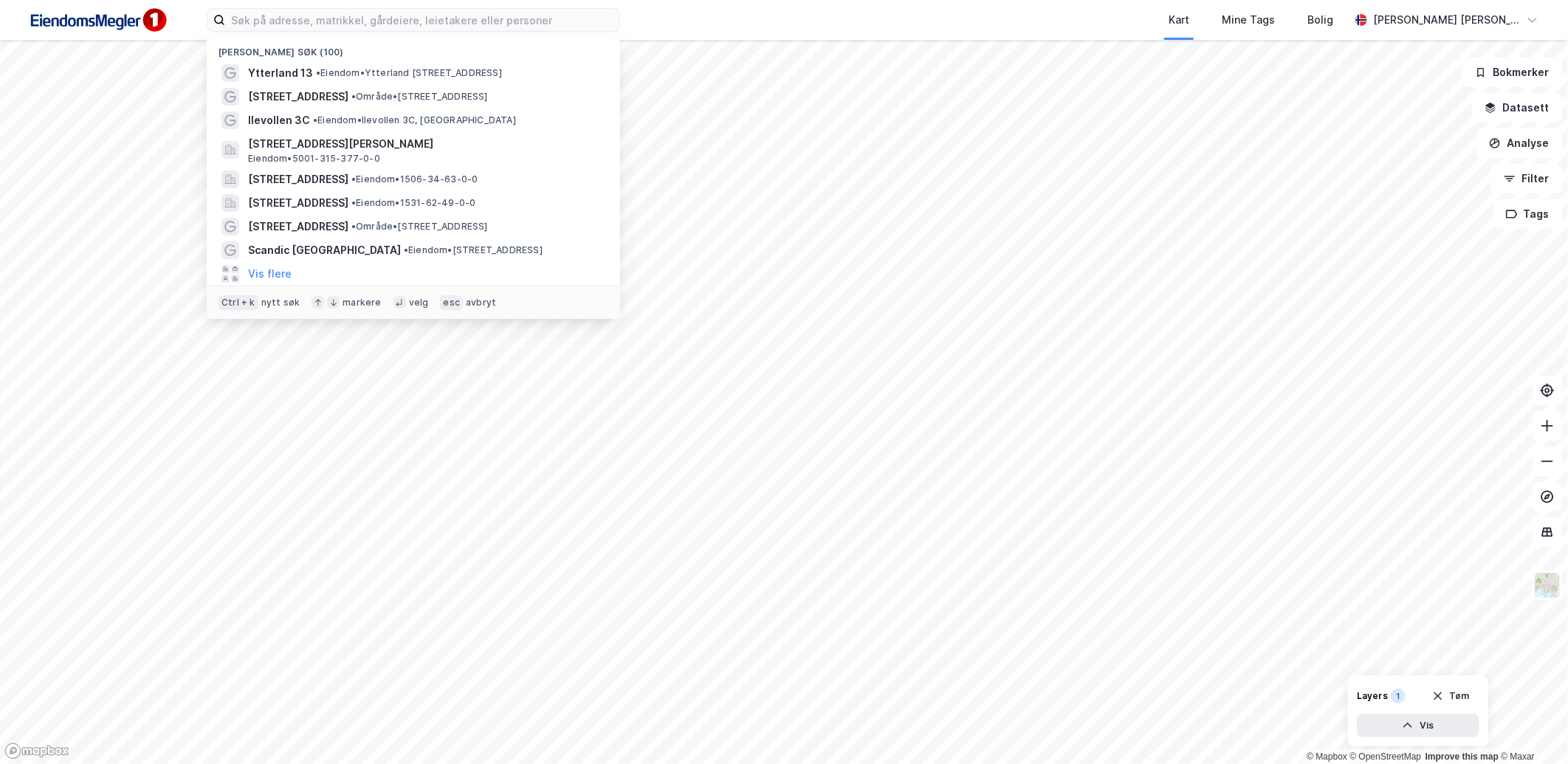
click at [678, 16] on div "Nylige søk (100) Ytterland 13 • Eiendom • [STREET_ADDRESS] • Område • [STREET_A…" at bounding box center [784, 20] width 1568 height 40
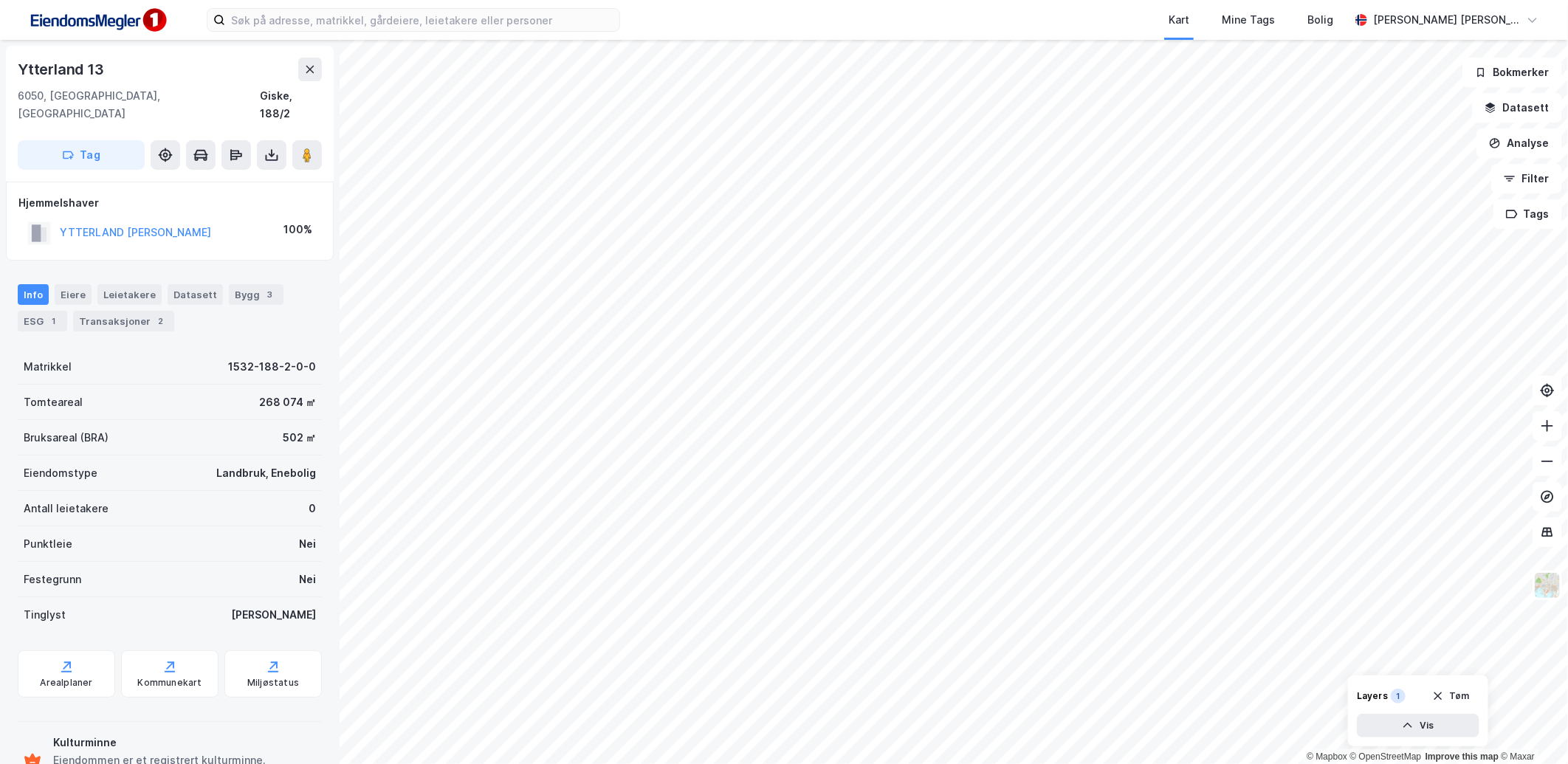
scroll to position [2, 0]
